Goal: Transaction & Acquisition: Download file/media

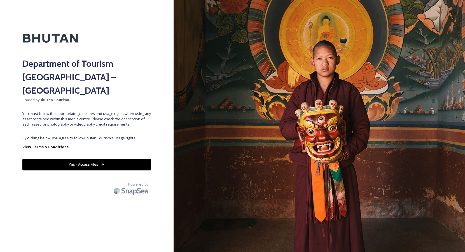
click at [100, 158] on button "Yes - Access Files" at bounding box center [86, 163] width 129 height 11
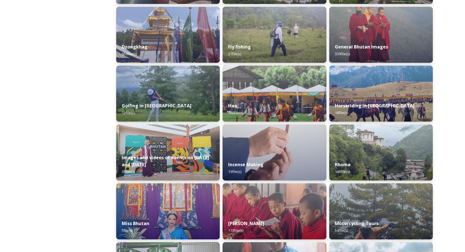
scroll to position [260, 0]
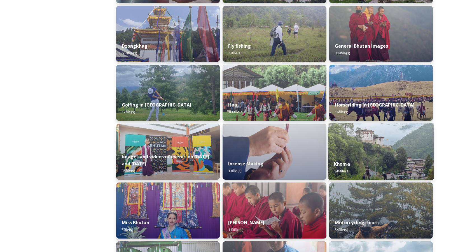
click at [348, 155] on img at bounding box center [381, 151] width 106 height 57
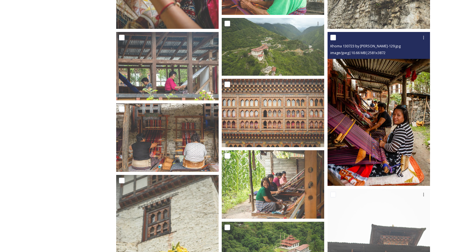
scroll to position [235, 0]
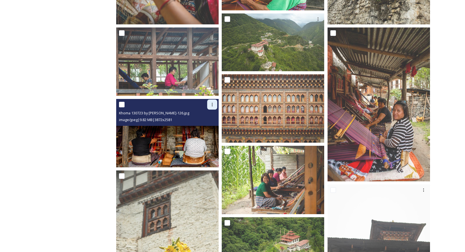
click at [211, 105] on icon at bounding box center [212, 104] width 4 height 4
click at [206, 126] on span "Download" at bounding box center [205, 127] width 17 height 5
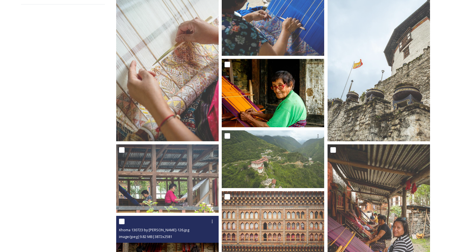
scroll to position [106, 0]
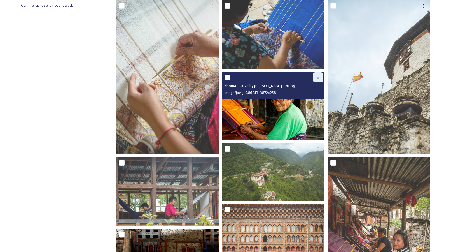
click at [318, 78] on icon at bounding box center [318, 77] width 4 height 4
click at [314, 99] on span "Download" at bounding box center [311, 100] width 17 height 5
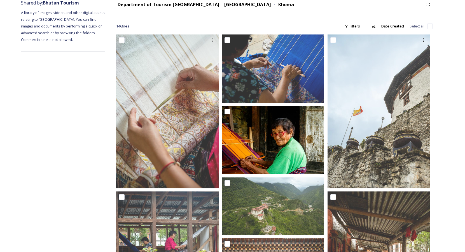
scroll to position [71, 0]
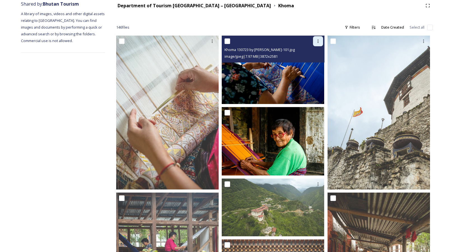
click at [317, 42] on icon at bounding box center [318, 41] width 4 height 4
click at [316, 64] on span "Download" at bounding box center [311, 64] width 17 height 5
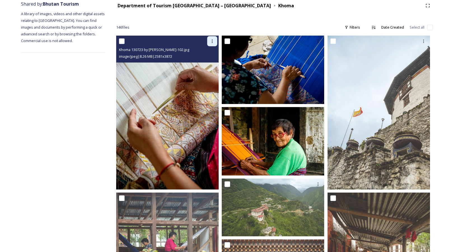
click at [213, 41] on icon at bounding box center [212, 41] width 4 height 4
click at [212, 64] on span "Download" at bounding box center [205, 64] width 17 height 5
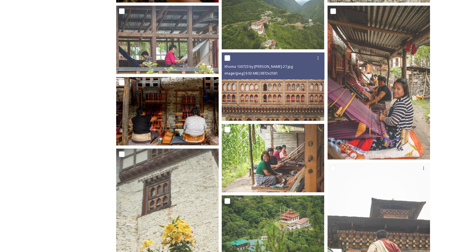
scroll to position [263, 0]
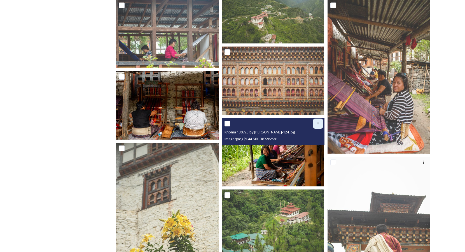
click at [318, 123] on icon at bounding box center [317, 123] width 1 height 3
click at [315, 146] on span "Download" at bounding box center [311, 146] width 17 height 5
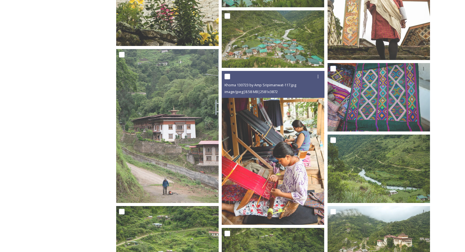
scroll to position [514, 0]
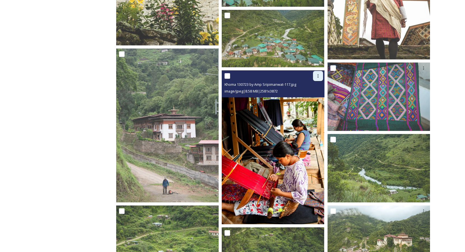
click at [318, 75] on icon at bounding box center [318, 76] width 4 height 4
click at [315, 97] on span "Download" at bounding box center [311, 98] width 17 height 5
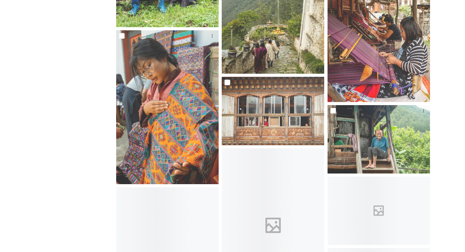
scroll to position [1207, 0]
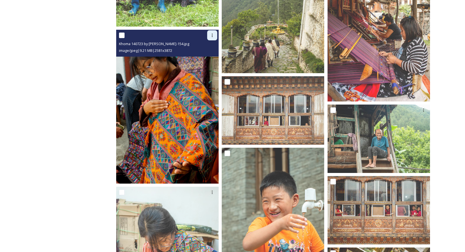
click at [212, 35] on icon at bounding box center [212, 35] width 4 height 4
click at [211, 58] on span "Download" at bounding box center [205, 58] width 17 height 5
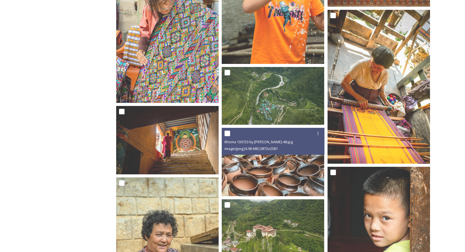
scroll to position [1444, 0]
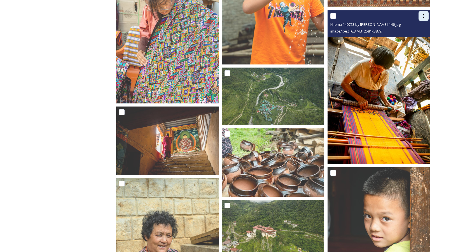
click at [424, 15] on icon at bounding box center [423, 16] width 4 height 4
click at [419, 37] on span "Download" at bounding box center [416, 38] width 17 height 5
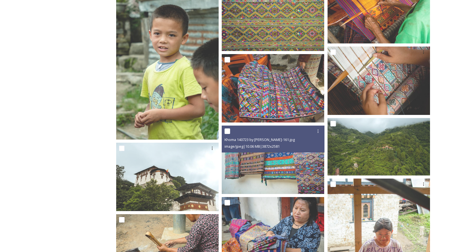
scroll to position [1798, 0]
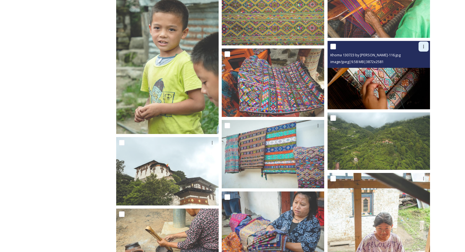
click at [424, 48] on icon at bounding box center [423, 46] width 1 height 3
click at [418, 69] on span "Download" at bounding box center [416, 69] width 17 height 5
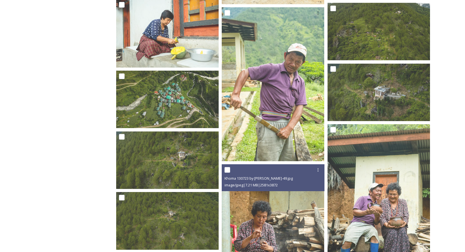
scroll to position [3340, 0]
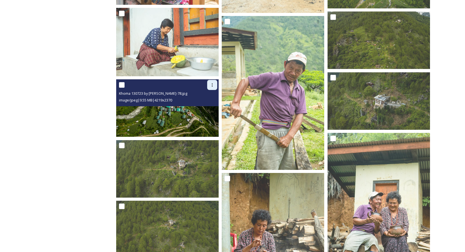
click at [212, 83] on icon at bounding box center [212, 84] width 1 height 3
click at [211, 108] on span "Download" at bounding box center [205, 107] width 17 height 5
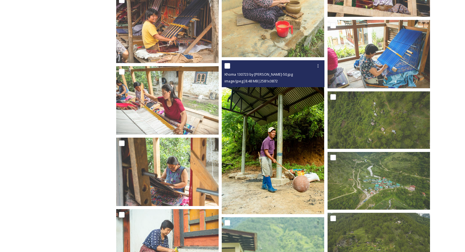
scroll to position [3110, 0]
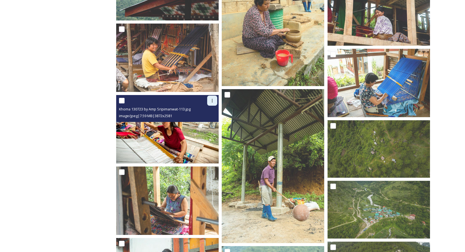
click at [213, 99] on icon at bounding box center [212, 100] width 4 height 4
click at [211, 125] on span "Download" at bounding box center [205, 123] width 17 height 5
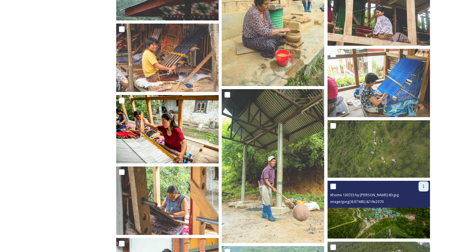
click at [421, 188] on icon at bounding box center [423, 186] width 4 height 4
click at [416, 209] on span "Download" at bounding box center [416, 209] width 17 height 5
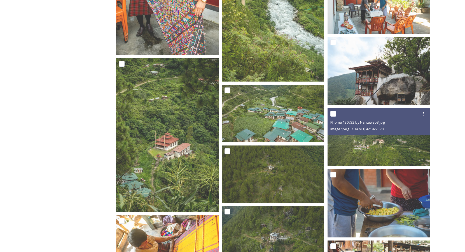
scroll to position [2708, 0]
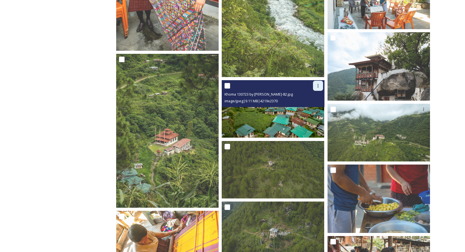
click at [317, 86] on icon at bounding box center [318, 85] width 4 height 4
click at [314, 107] on span "Download" at bounding box center [311, 108] width 17 height 5
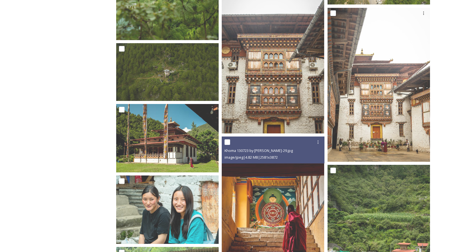
scroll to position [832, 0]
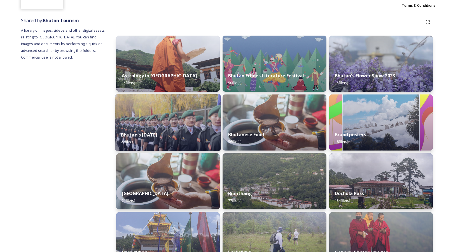
scroll to position [54, 0]
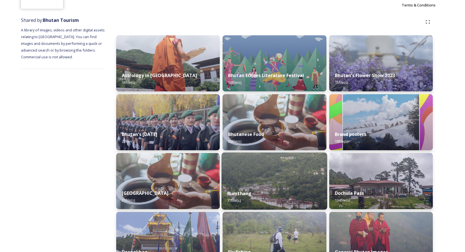
click at [255, 185] on div "Bumthang 77 file(s)" at bounding box center [275, 196] width 106 height 25
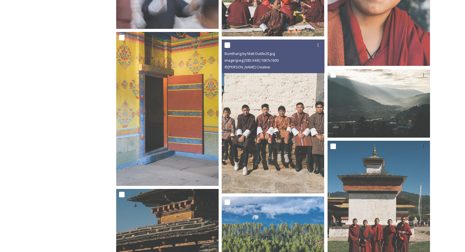
scroll to position [2305, 0]
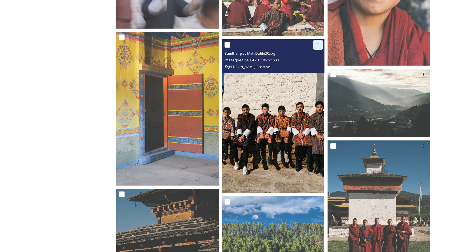
click at [317, 46] on icon at bounding box center [318, 45] width 4 height 4
click at [314, 67] on span "Download" at bounding box center [311, 67] width 17 height 5
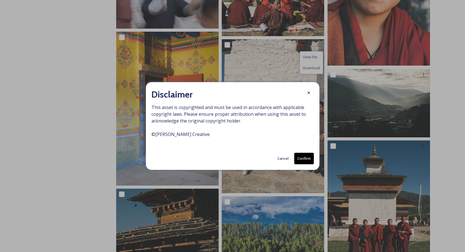
click at [302, 157] on button "Confirm" at bounding box center [304, 158] width 20 height 11
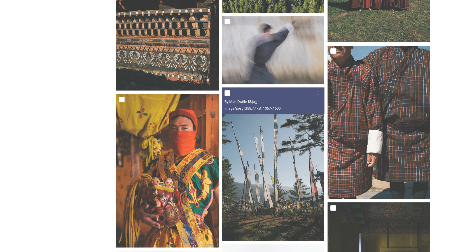
scroll to position [2557, 0]
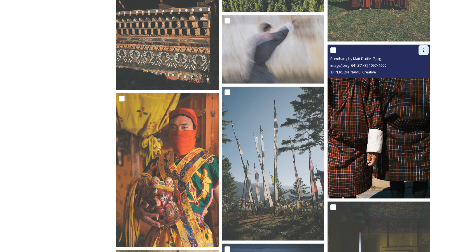
click at [423, 50] on icon at bounding box center [423, 50] width 4 height 4
click at [419, 73] on span "Download" at bounding box center [416, 73] width 17 height 5
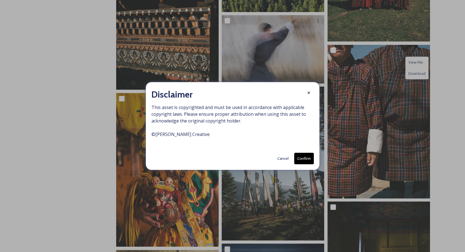
click at [307, 158] on button "Confirm" at bounding box center [304, 158] width 20 height 11
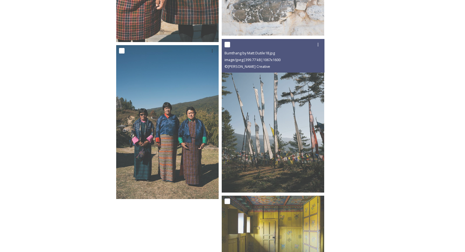
scroll to position [3076, 0]
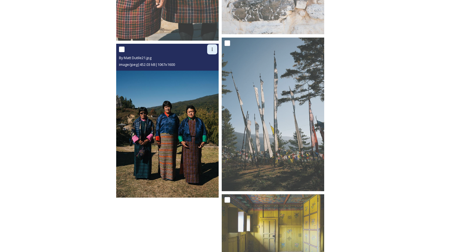
click at [214, 48] on icon at bounding box center [212, 49] width 4 height 4
click at [211, 73] on span "Download" at bounding box center [205, 72] width 17 height 5
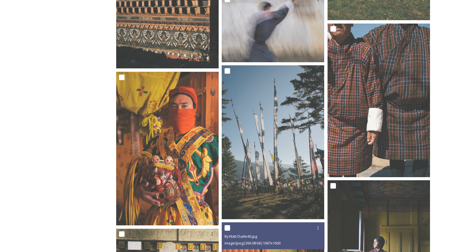
scroll to position [2576, 0]
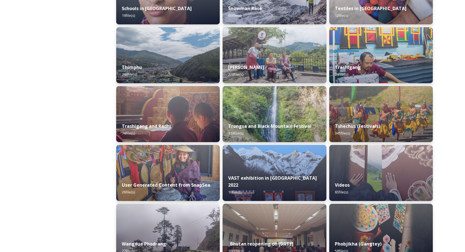
scroll to position [650, 0]
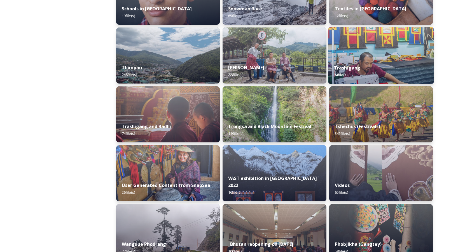
click at [344, 67] on strong "Trashigang" at bounding box center [347, 68] width 27 height 6
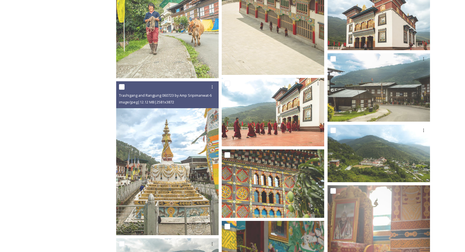
scroll to position [390, 0]
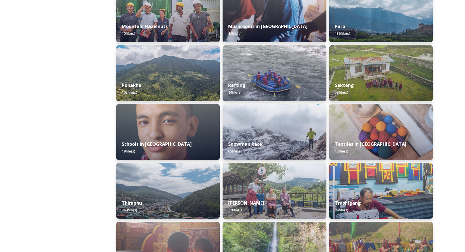
scroll to position [516, 0]
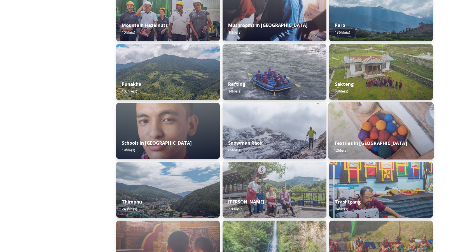
click at [353, 129] on img at bounding box center [381, 130] width 106 height 57
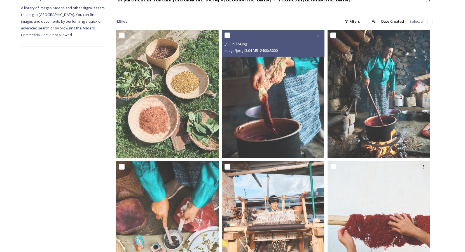
scroll to position [87, 0]
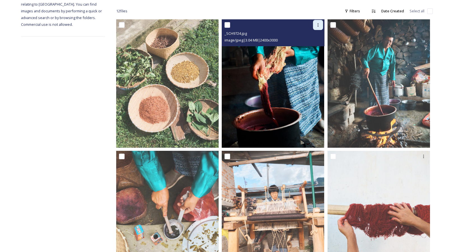
click at [317, 25] on icon at bounding box center [318, 25] width 4 height 4
click at [315, 46] on span "Download" at bounding box center [311, 47] width 17 height 5
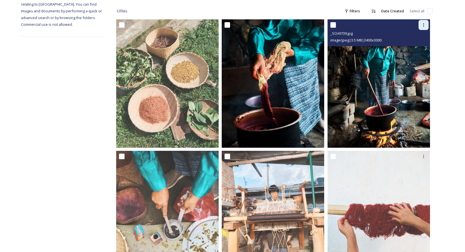
click at [423, 25] on icon at bounding box center [423, 25] width 4 height 4
click at [419, 47] on span "Download" at bounding box center [416, 47] width 17 height 5
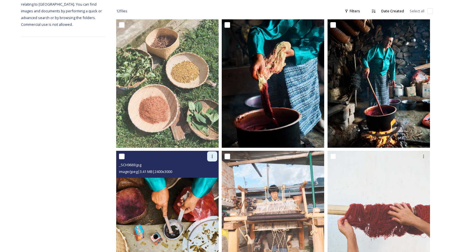
click at [212, 157] on icon at bounding box center [212, 156] width 4 height 4
click at [211, 181] on span "Download" at bounding box center [205, 179] width 17 height 5
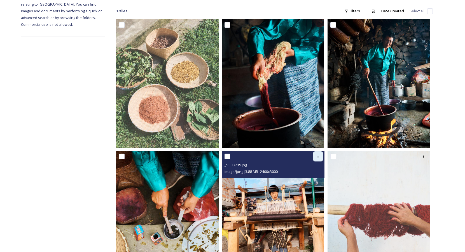
click at [317, 157] on icon at bounding box center [318, 156] width 4 height 4
click at [310, 180] on span "Download" at bounding box center [311, 179] width 17 height 5
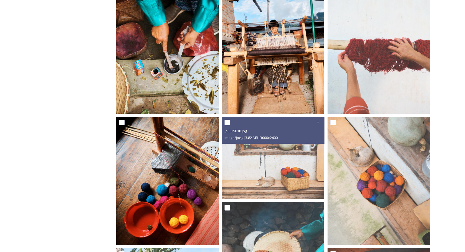
scroll to position [261, 0]
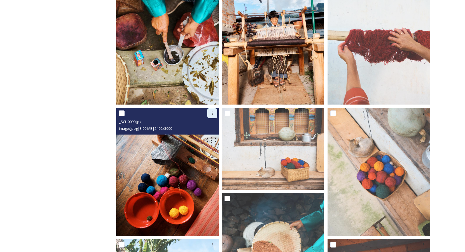
click at [213, 113] on icon at bounding box center [212, 113] width 4 height 4
click at [211, 136] on span "Download" at bounding box center [205, 136] width 17 height 5
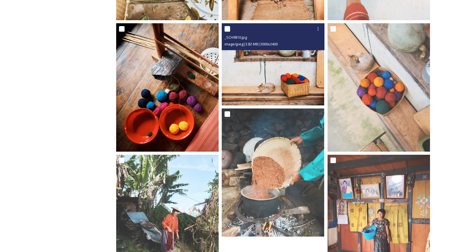
scroll to position [388, 0]
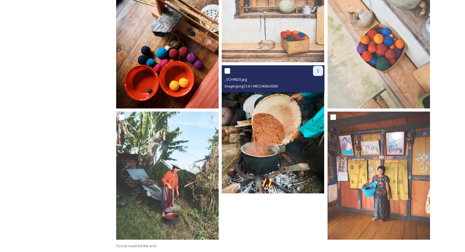
click at [317, 70] on icon at bounding box center [318, 71] width 4 height 4
click at [312, 94] on span "Download" at bounding box center [311, 93] width 17 height 5
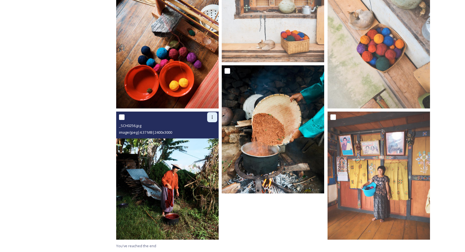
click at [212, 118] on icon at bounding box center [212, 117] width 4 height 4
click at [213, 140] on span "Download" at bounding box center [205, 139] width 17 height 5
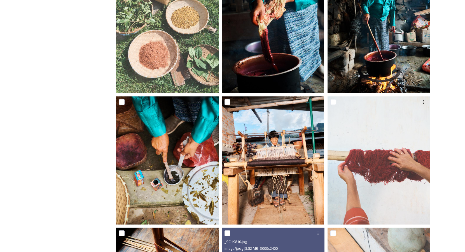
scroll to position [140, 0]
